Goal: Information Seeking & Learning: Check status

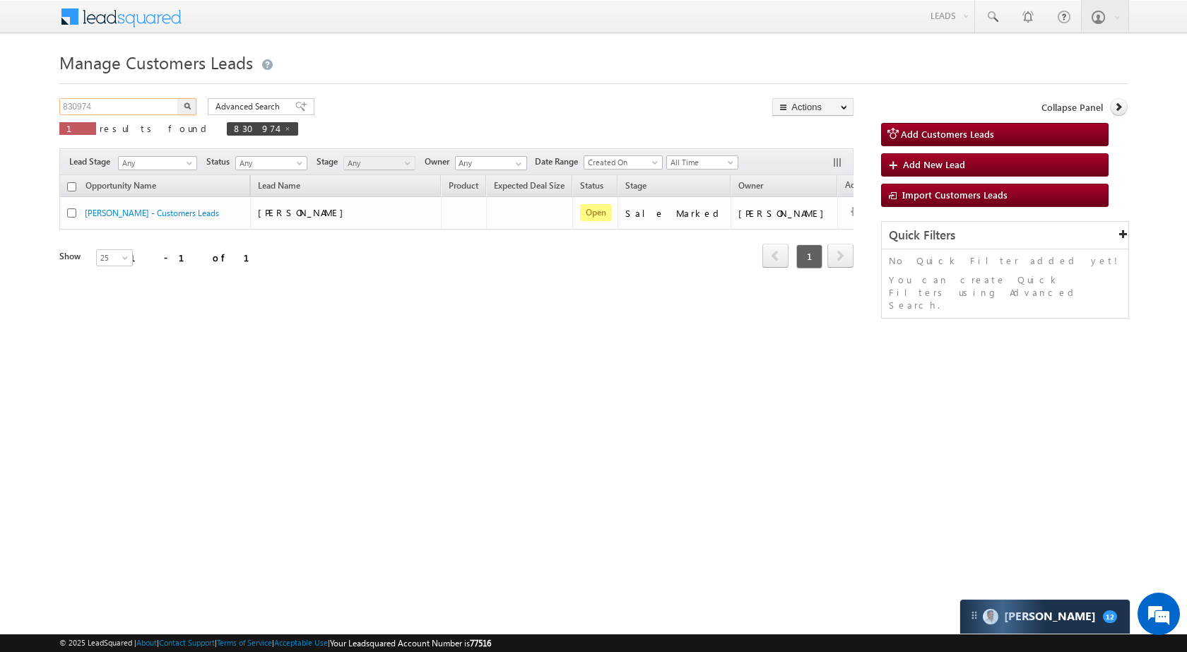
click at [130, 111] on input "830974" at bounding box center [119, 106] width 121 height 17
paste input "21937"
click at [189, 109] on img "button" at bounding box center [187, 105] width 7 height 7
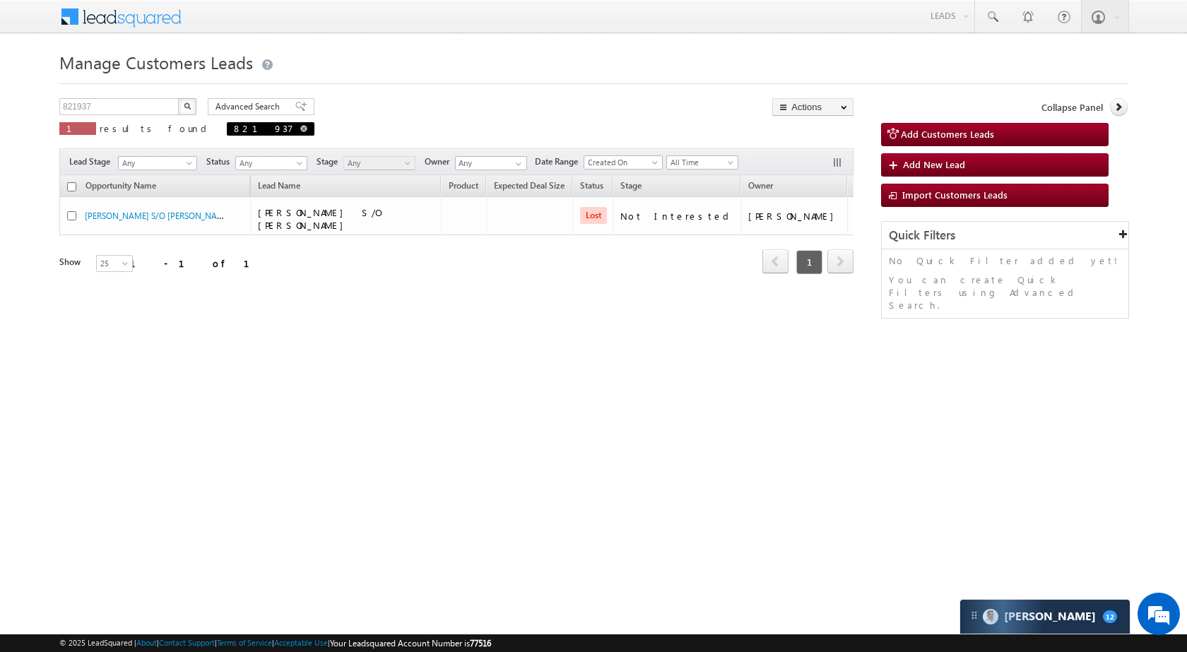
click at [300, 129] on span at bounding box center [303, 128] width 7 height 7
type input "Search Customers Leads"
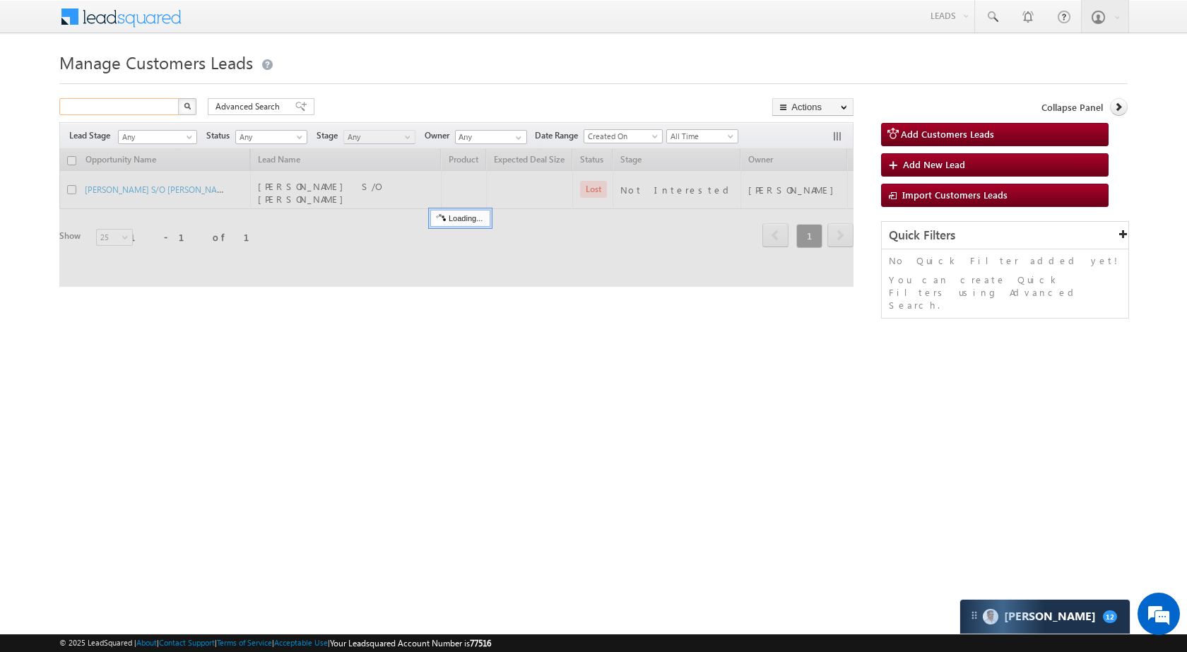
click at [141, 112] on input "text" at bounding box center [119, 106] width 121 height 17
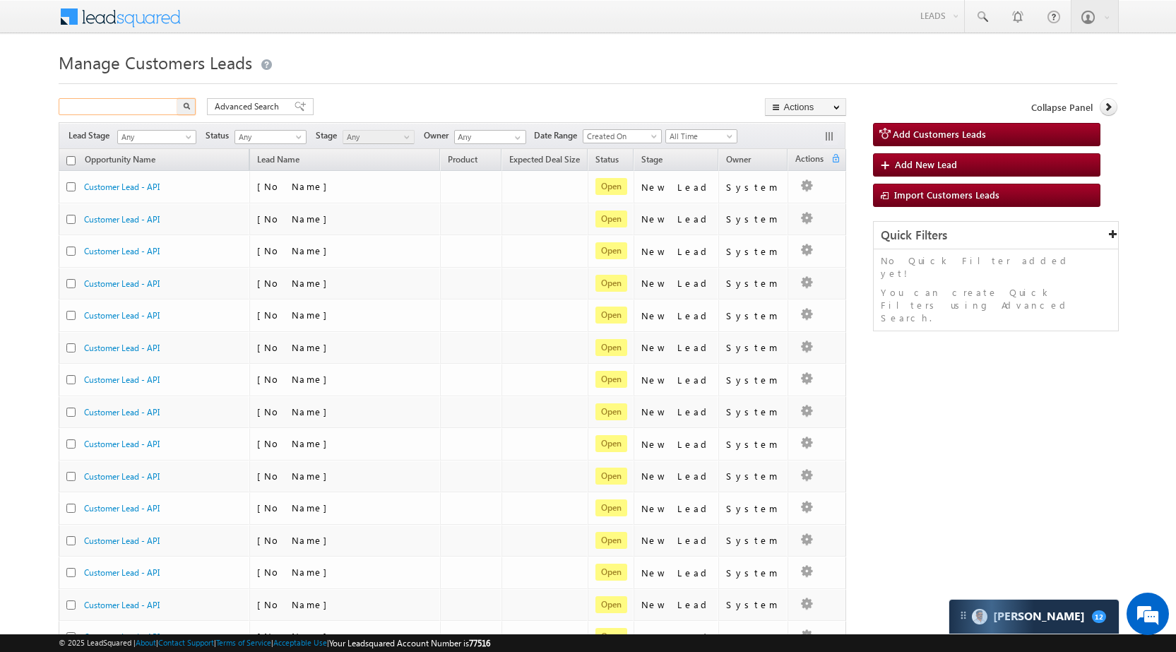
paste input "837023"
type input "837023"
click at [184, 111] on button "button" at bounding box center [186, 106] width 18 height 17
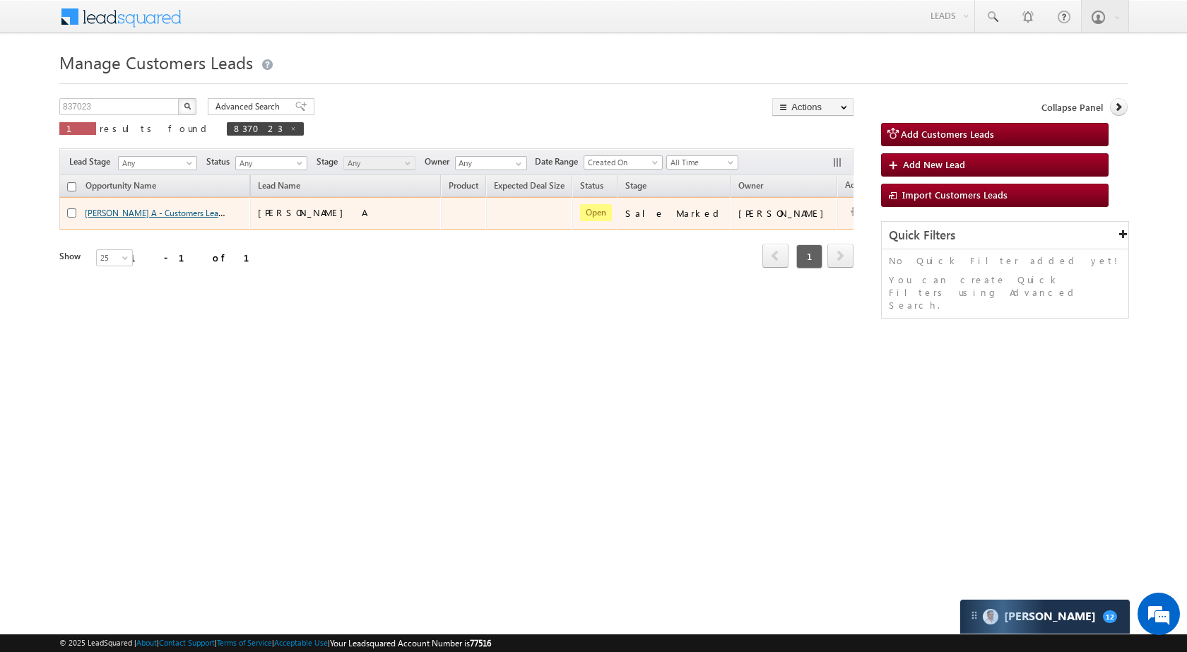
click at [118, 213] on link "[PERSON_NAME] A - Customers Leads" at bounding box center [156, 212] width 142 height 12
